Goal: Information Seeking & Learning: Find specific fact

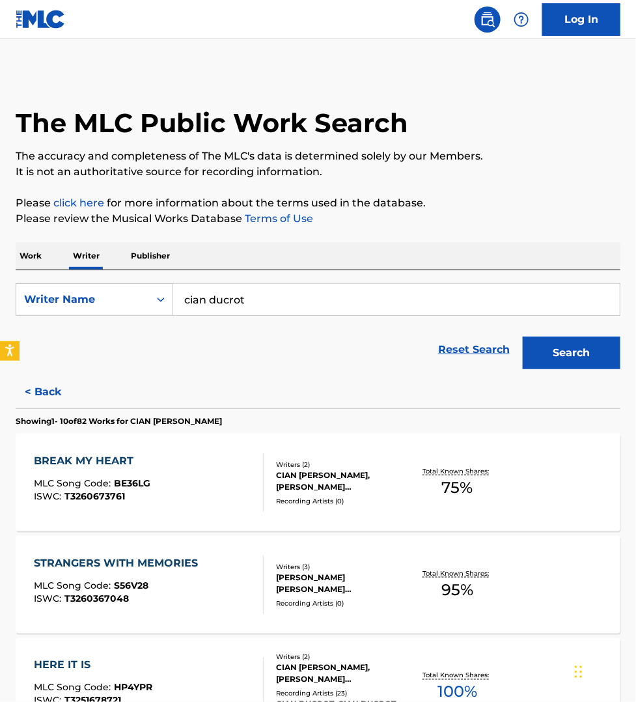
click at [42, 258] on p "Work" at bounding box center [31, 255] width 30 height 27
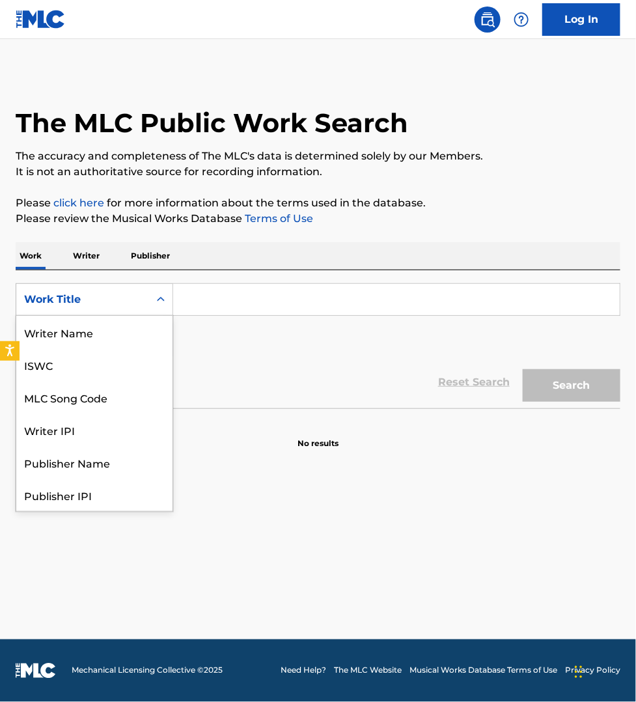
click at [57, 292] on div "Work Title" at bounding box center [82, 300] width 117 height 16
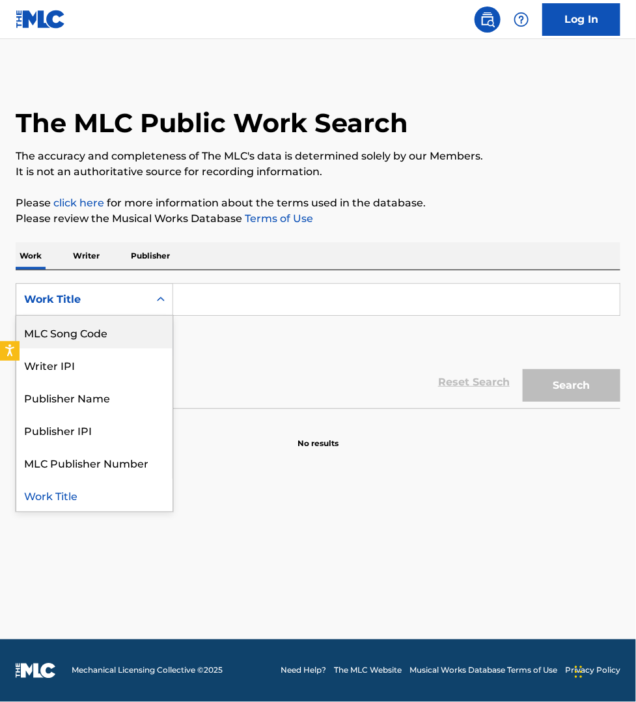
click at [72, 342] on div "MLC Song Code" at bounding box center [94, 332] width 156 height 33
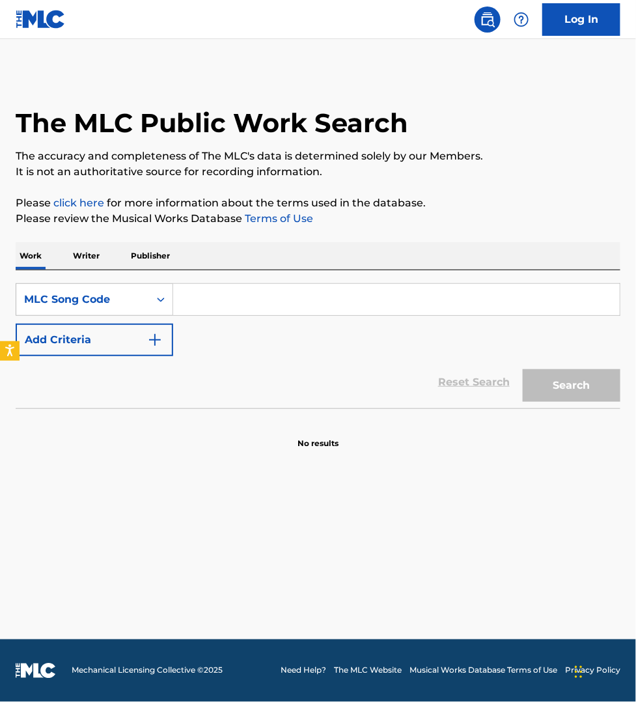
click at [213, 293] on input "Search Form" at bounding box center [396, 299] width 447 height 31
paste input "SA4IY2"
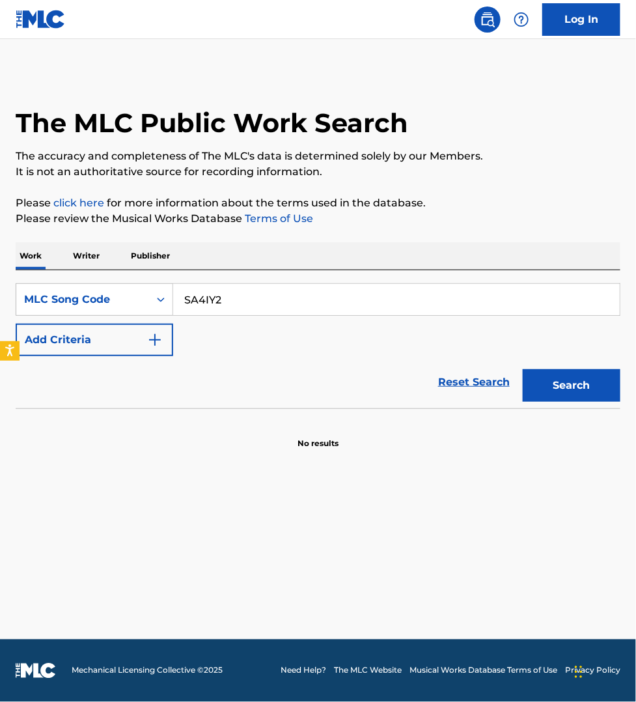
type input "SA4IY2"
click at [523, 369] on button "Search" at bounding box center [572, 385] width 98 height 33
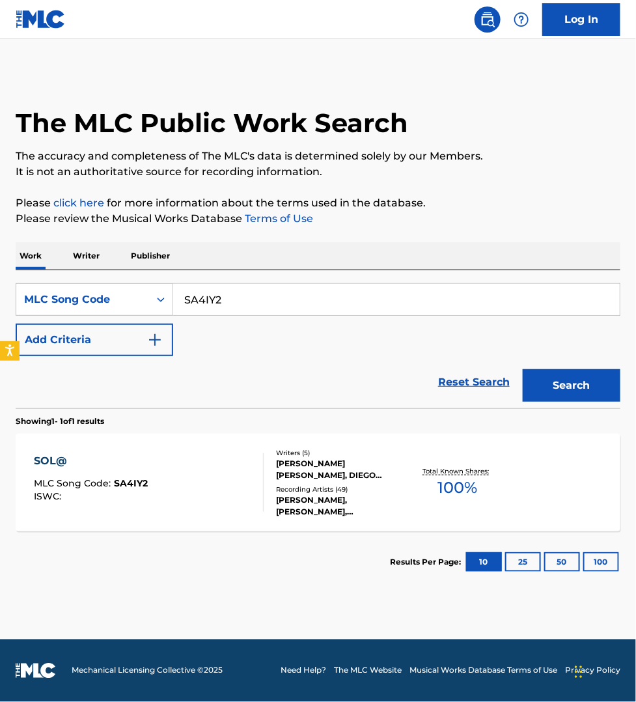
click at [236, 469] on div "SOL@ MLC Song Code : SA4IY2 ISWC :" at bounding box center [149, 482] width 230 height 59
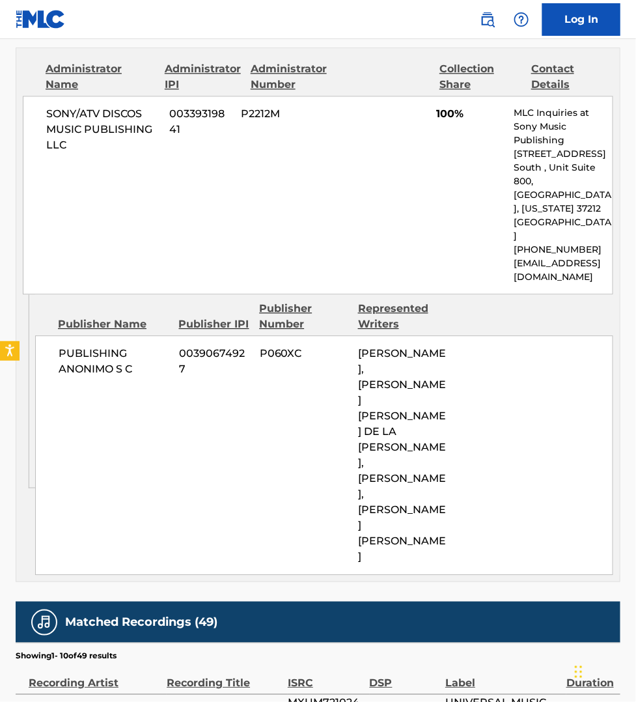
scroll to position [732, 0]
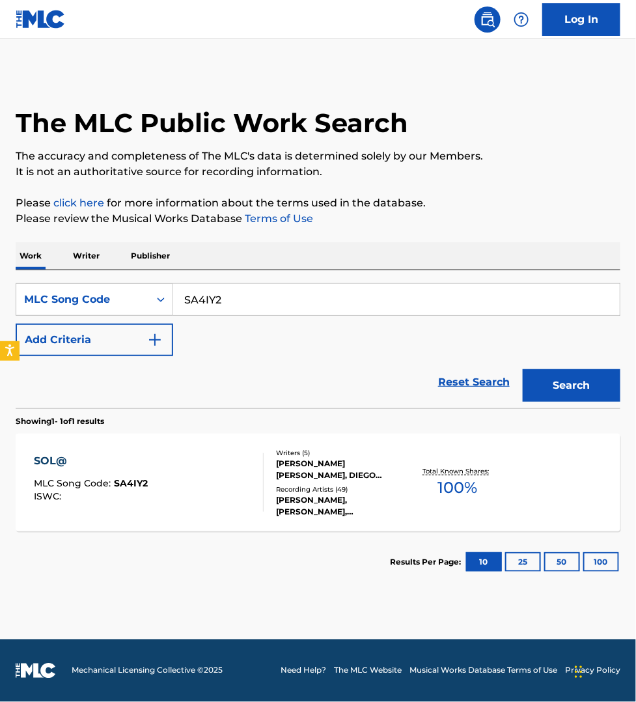
click at [158, 258] on p "Publisher" at bounding box center [150, 255] width 47 height 27
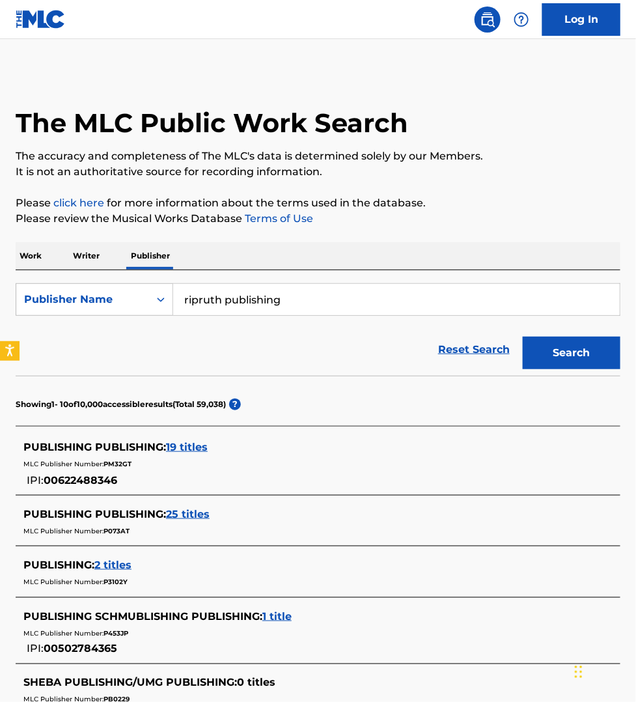
click at [311, 295] on input "ripruth publishing" at bounding box center [396, 299] width 447 height 31
paste input "[PERSON_NAME]"
type input "[PERSON_NAME]"
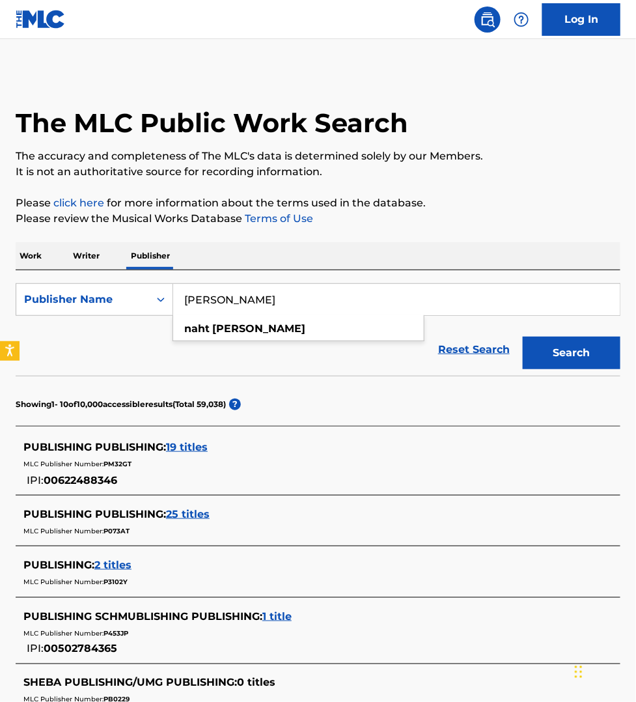
click at [523, 337] on button "Search" at bounding box center [572, 353] width 98 height 33
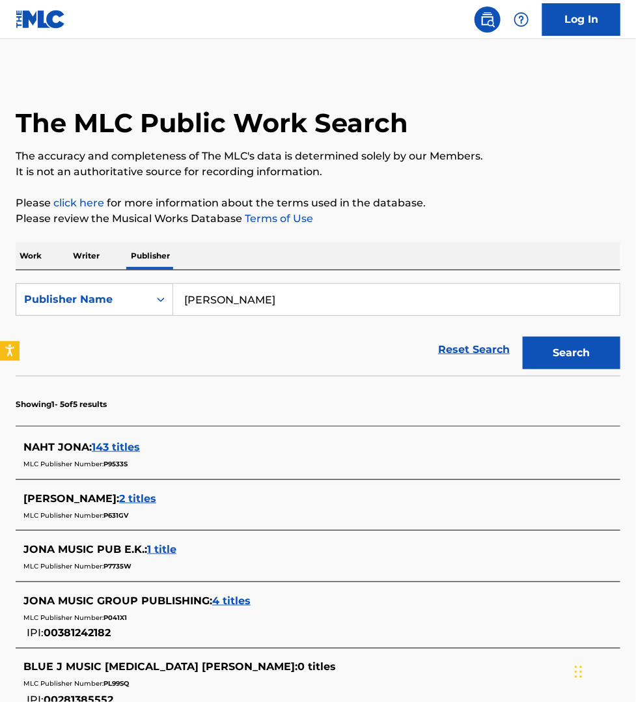
click at [111, 446] on span "143 titles" at bounding box center [116, 447] width 48 height 12
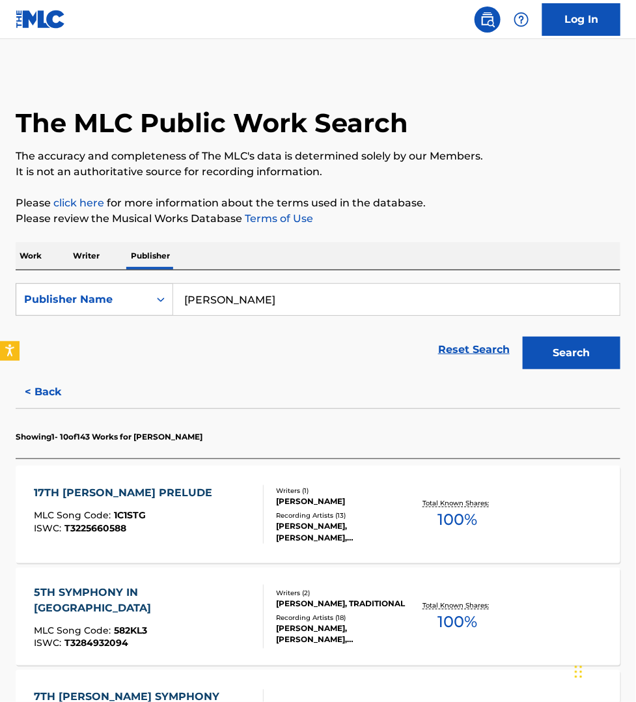
click at [192, 514] on div "17TH [PERSON_NAME] PRELUDE MLC Song Code : 1C1STG ISWC : T3225660588" at bounding box center [149, 514] width 230 height 59
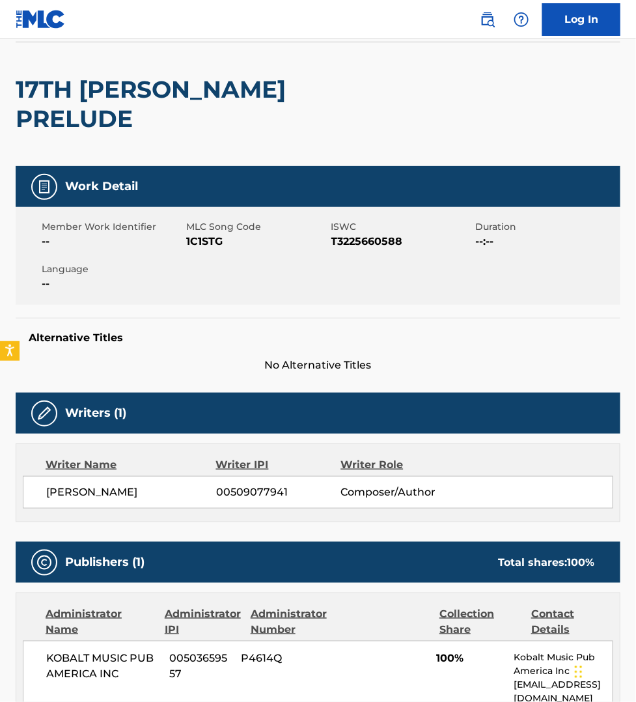
scroll to position [81, 0]
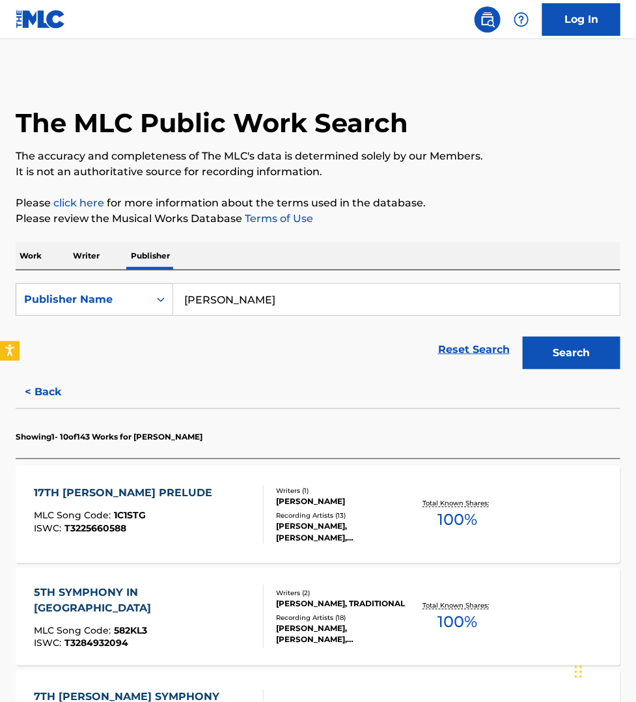
click at [25, 253] on p "Work" at bounding box center [31, 255] width 30 height 27
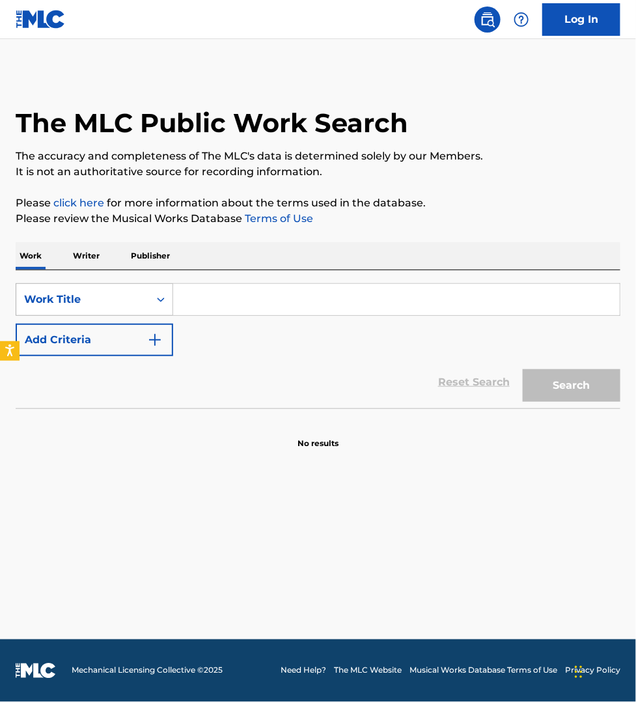
click at [77, 295] on div "Work Title" at bounding box center [82, 300] width 117 height 16
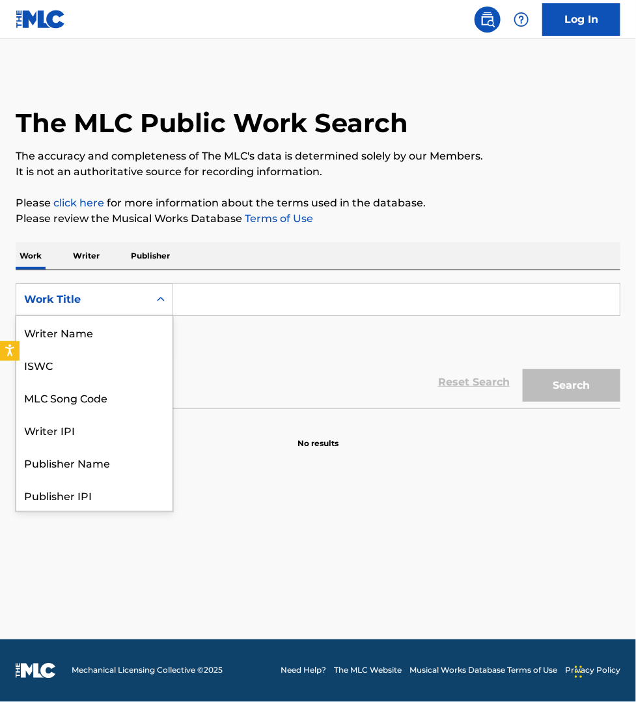
scroll to position [65, 0]
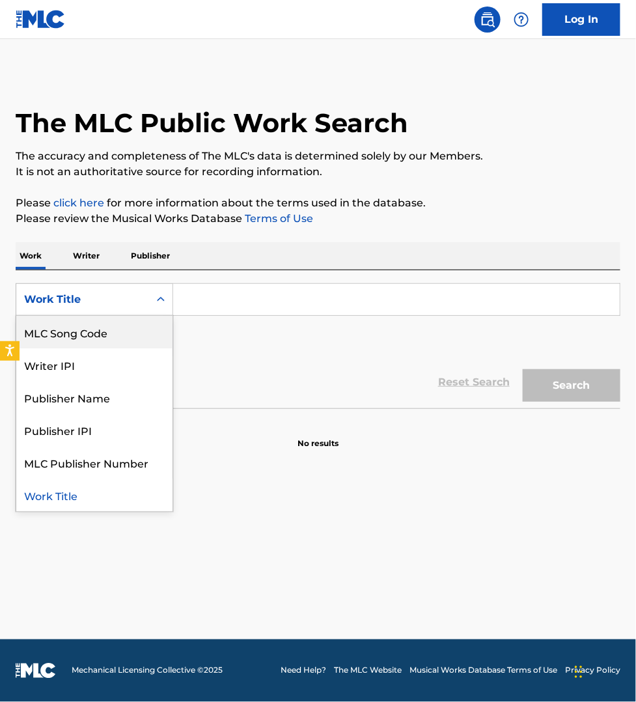
click at [91, 332] on div "MLC Song Code" at bounding box center [94, 332] width 156 height 33
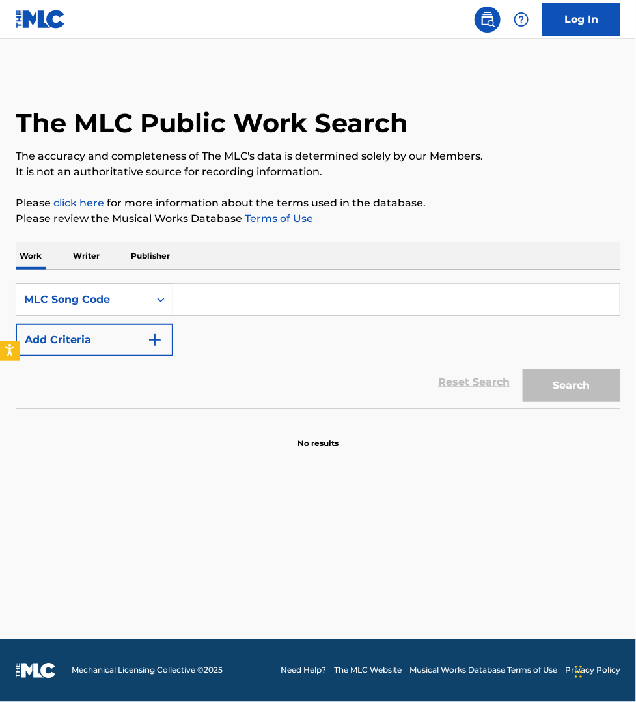
click at [206, 300] on input "Search Form" at bounding box center [396, 299] width 447 height 31
paste input "MN8XGD"
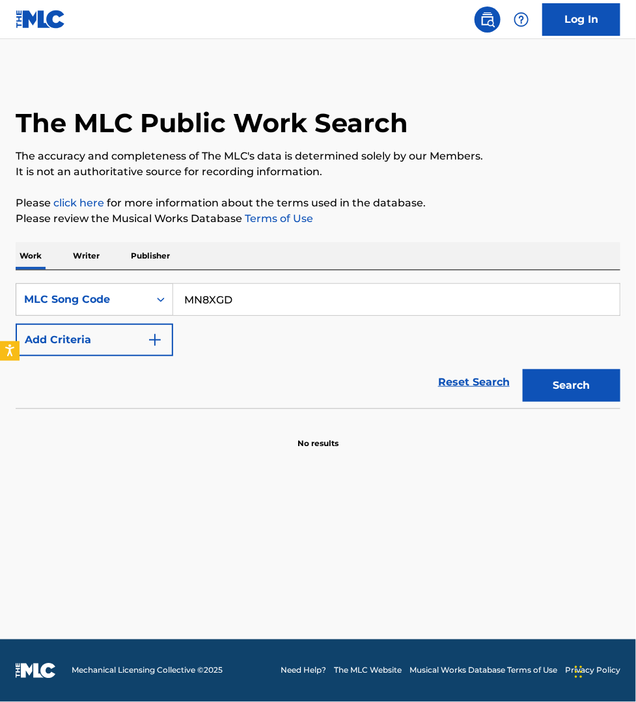
click at [523, 369] on button "Search" at bounding box center [572, 385] width 98 height 33
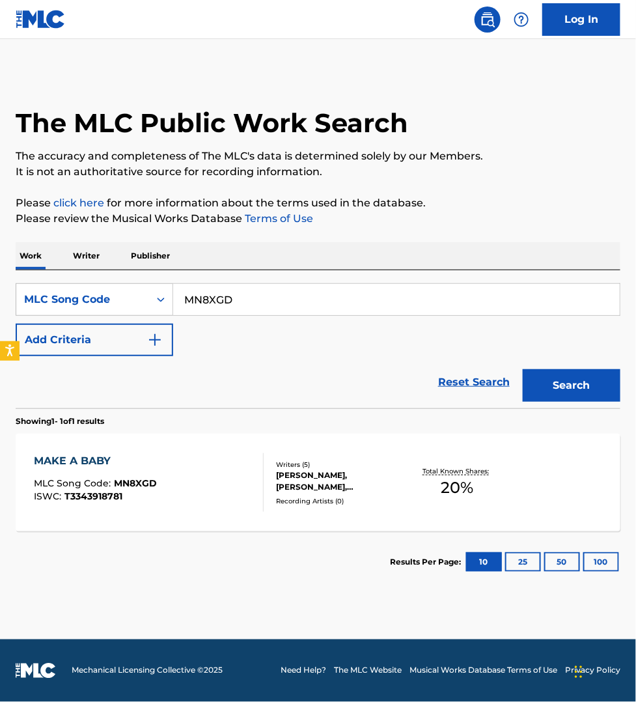
click at [3, 306] on div "The MLC Public Work Search The accuracy and completeness of The MLC's data is d…" at bounding box center [318, 332] width 636 height 521
click at [268, 297] on input "MN8XGD" at bounding box center [396, 299] width 447 height 31
paste input "2M3T5Q"
type input "2M3T5Q"
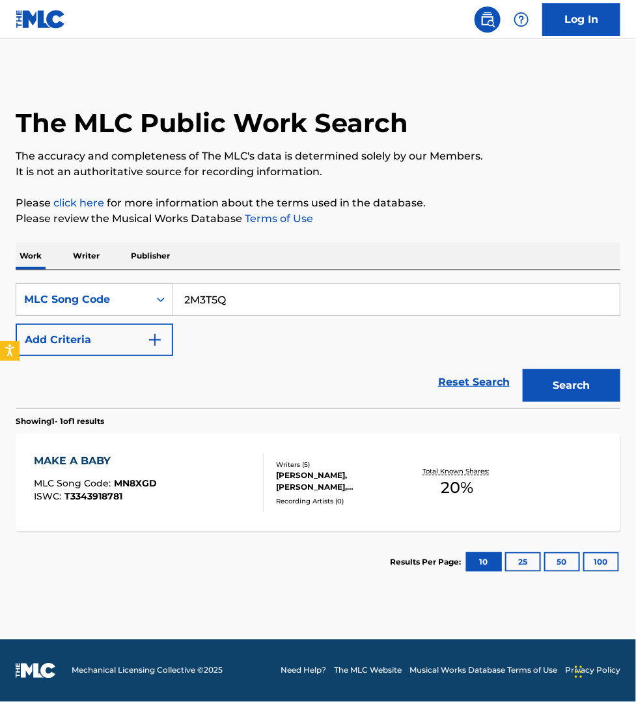
click at [523, 369] on button "Search" at bounding box center [572, 385] width 98 height 33
click at [223, 483] on div "21 MLC Song Code : 2M3T5Q ISWC : T3341230733" at bounding box center [149, 482] width 230 height 59
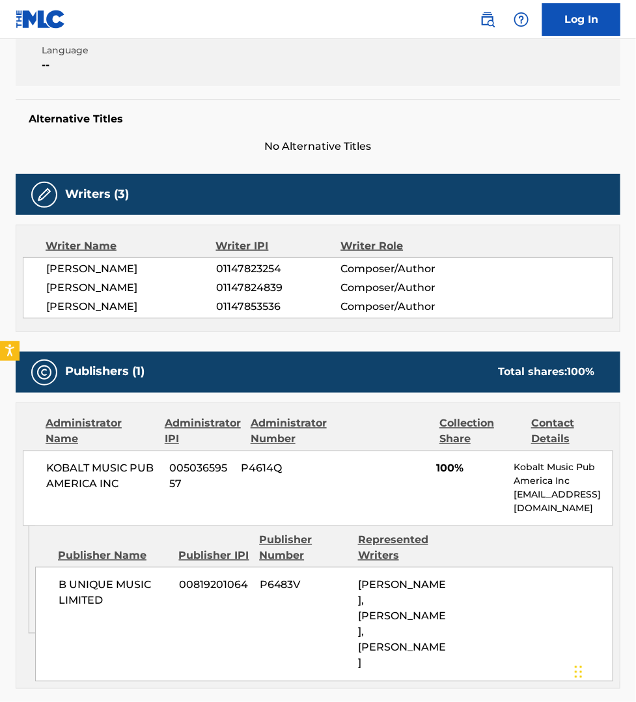
scroll to position [244, 0]
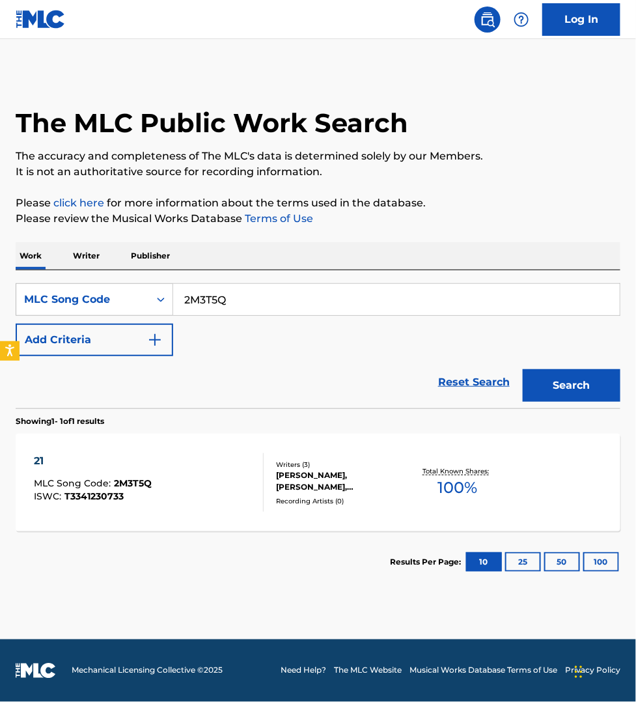
click at [243, 297] on input "2M3T5Q" at bounding box center [396, 299] width 447 height 31
paste input "MW3Q46"
click at [523, 369] on button "Search" at bounding box center [572, 385] width 98 height 33
click at [232, 296] on input "MW3Q46" at bounding box center [396, 299] width 447 height 31
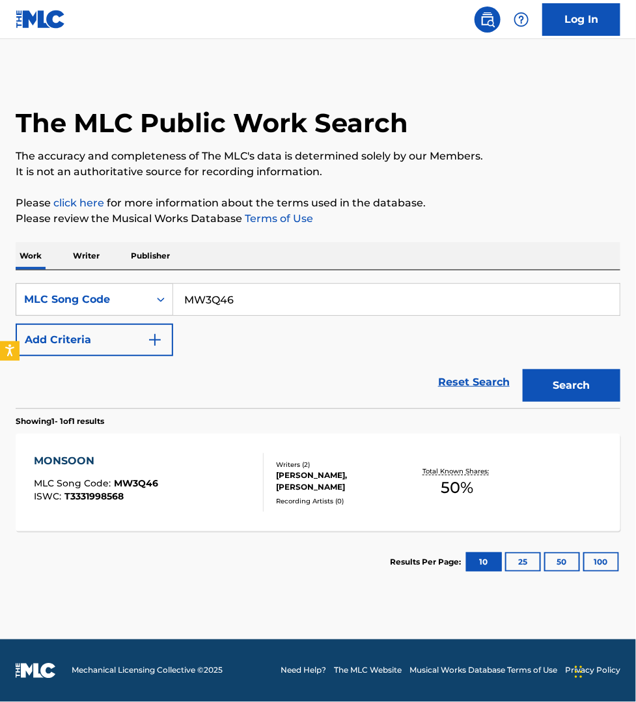
click at [232, 296] on input "MW3Q46" at bounding box center [396, 299] width 447 height 31
paste input "AY9IEA"
click at [523, 369] on button "Search" at bounding box center [572, 385] width 98 height 33
click at [249, 310] on input "AY9IEA" at bounding box center [396, 299] width 447 height 31
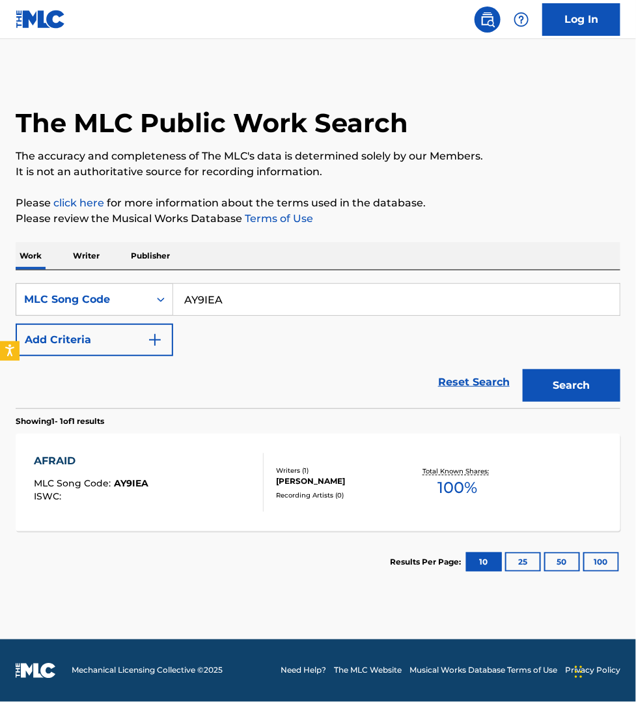
paste input "S59LFC"
click at [523, 369] on button "Search" at bounding box center [572, 385] width 98 height 33
click at [247, 301] on input "S59LFC" at bounding box center [396, 299] width 447 height 31
paste input "MN8AWK"
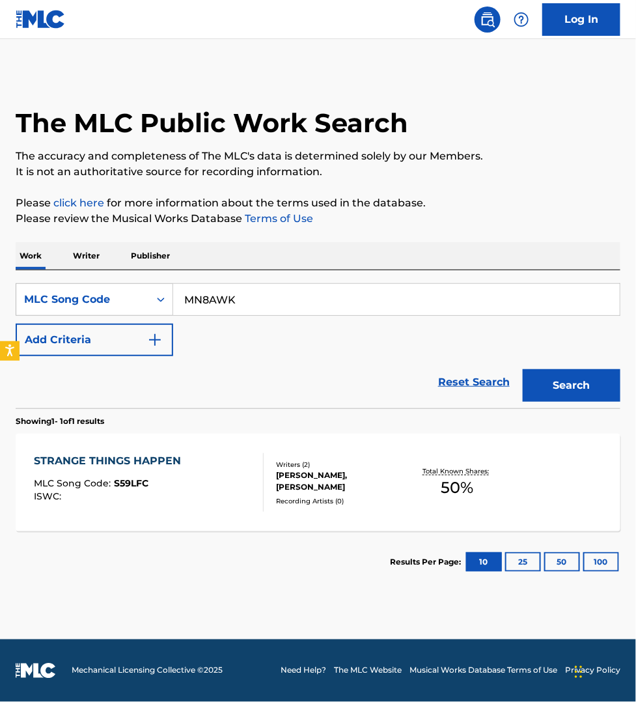
click at [523, 369] on button "Search" at bounding box center [572, 385] width 98 height 33
click at [238, 307] on input "MN8AWK" at bounding box center [396, 299] width 447 height 31
paste input "OL5GYI"
type input "OL5GYI"
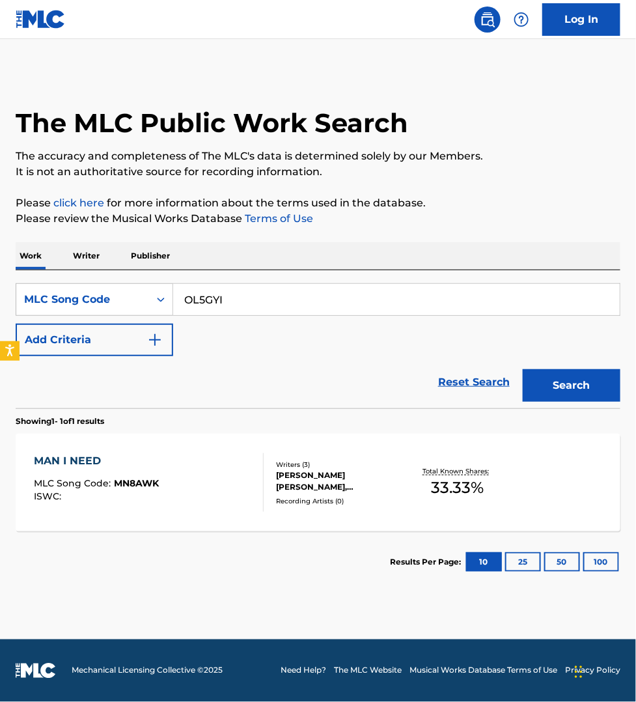
click at [523, 369] on button "Search" at bounding box center [572, 385] width 98 height 33
